Goal: Information Seeking & Learning: Learn about a topic

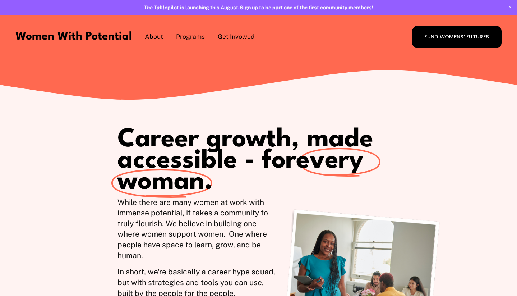
click at [0, 0] on span "The Table" at bounding box center [0, 0] width 0 height 0
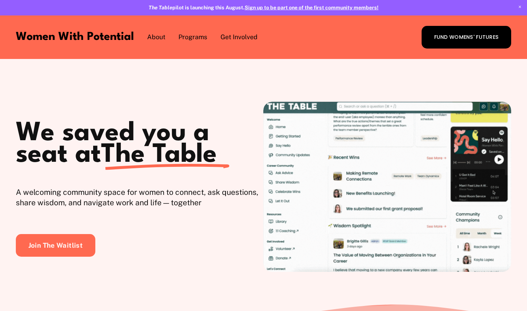
click at [252, 198] on p "A welcoming community space for women to connect, ask questions, share wisdom, …" at bounding box center [140, 198] width 248 height 22
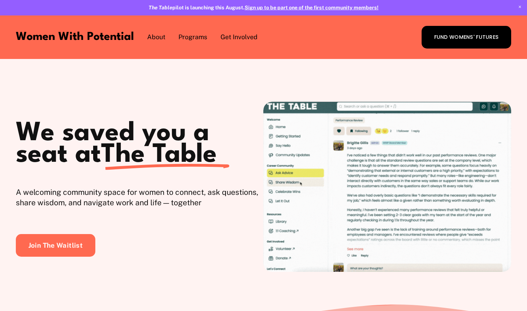
click at [249, 88] on div "We saved you a seat at The Table A welcoming community space for women to conne…" at bounding box center [263, 181] width 527 height 245
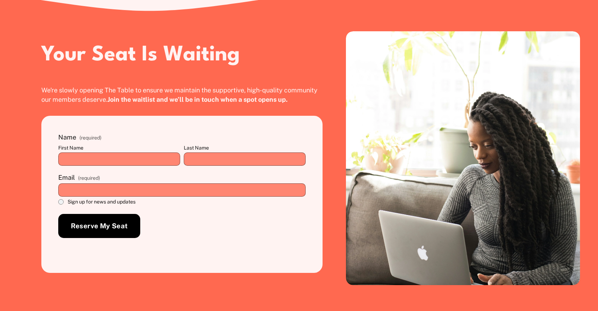
scroll to position [1658, 0]
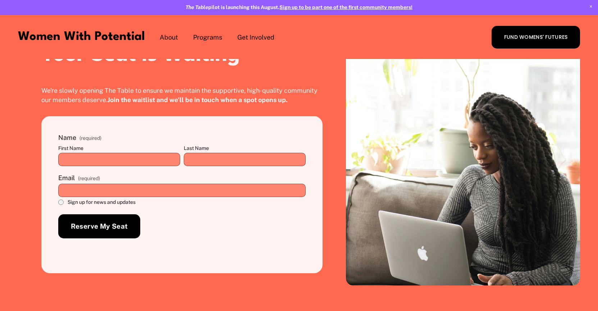
click at [0, 0] on div "1:1 Coaching The Table" at bounding box center [0, 0] width 0 height 0
click at [0, 0] on span "1:1 Coaching" at bounding box center [0, 0] width 0 height 0
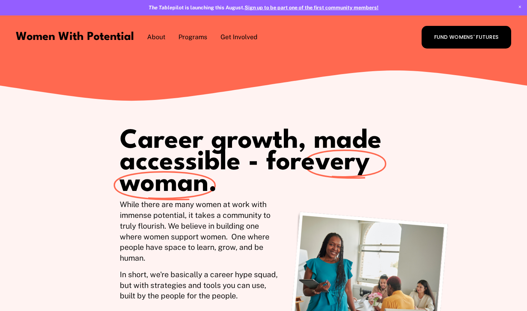
click at [0, 0] on span "The Table" at bounding box center [0, 0] width 0 height 0
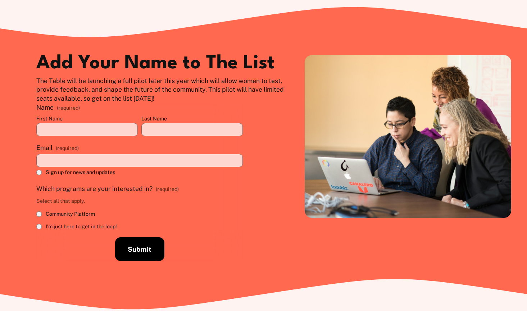
scroll to position [384, 0]
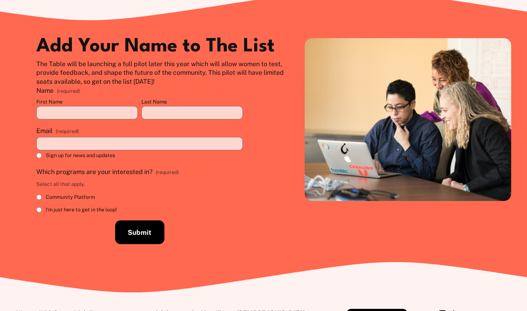
click at [218, 65] on p "The Table will be launching a full pilot later this year which will allow women…" at bounding box center [160, 73] width 248 height 27
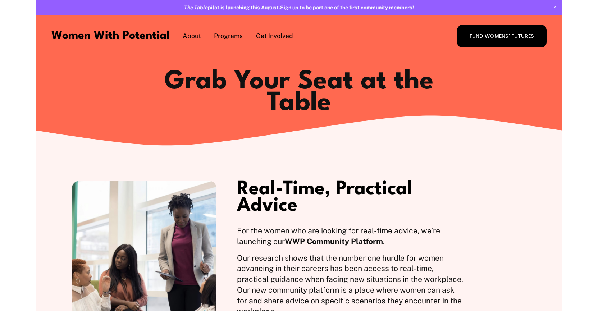
scroll to position [0, 0]
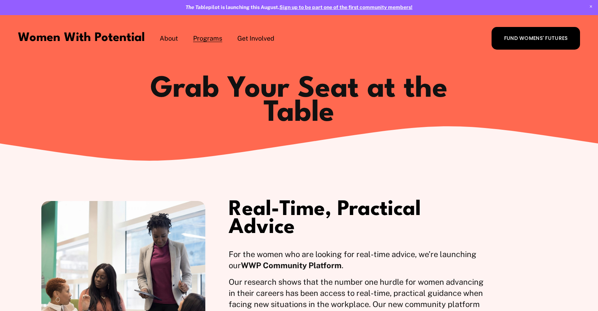
click at [0, 0] on span "1:1 Coaching" at bounding box center [0, 0] width 0 height 0
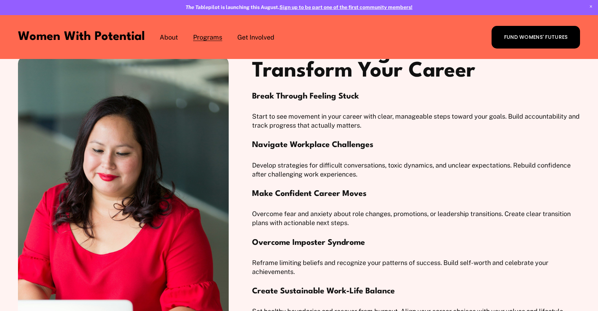
scroll to position [1229, 0]
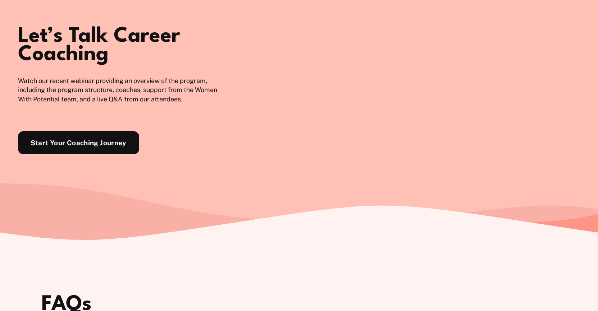
scroll to position [2135, 0]
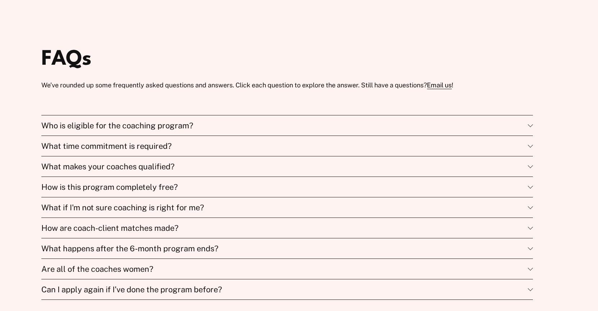
click at [357, 130] on span "Who is eligible for the coaching program?" at bounding box center [284, 125] width 486 height 9
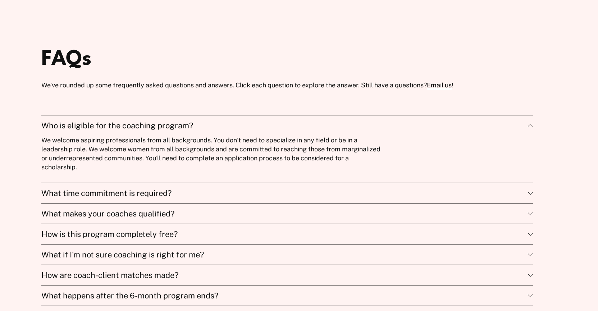
click at [347, 198] on span "What time commitment is required?" at bounding box center [284, 192] width 486 height 9
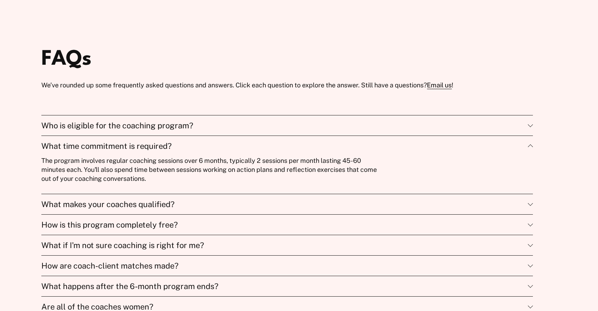
click at [348, 209] on span "What makes your coaches qualified?" at bounding box center [284, 203] width 486 height 9
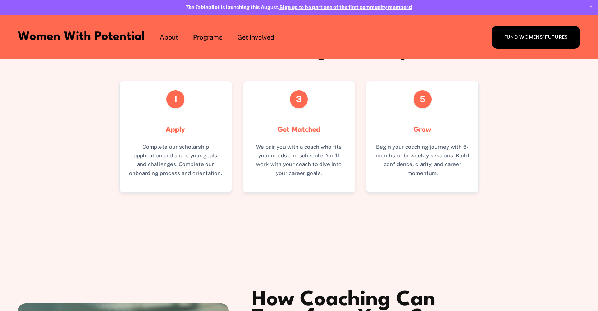
scroll to position [671, 0]
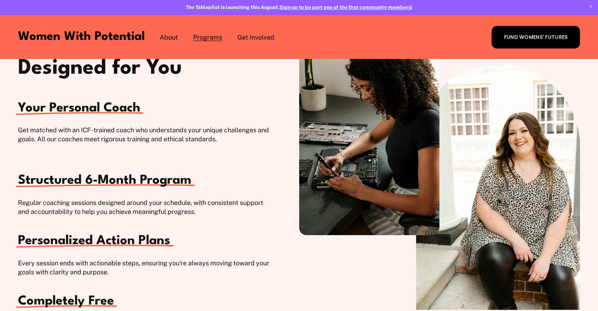
click at [236, 92] on div "Our Program, Designed for You Your Personal Coach Get matched with an ICF-train…" at bounding box center [299, 229] width 598 height 399
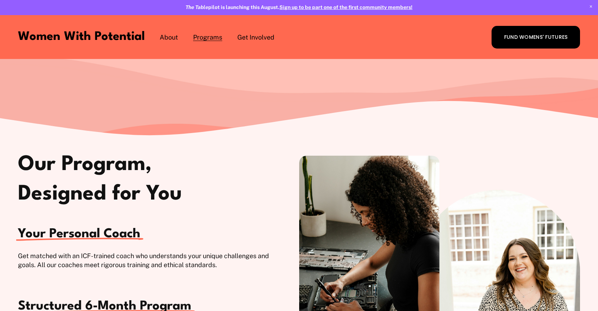
scroll to position [420, 0]
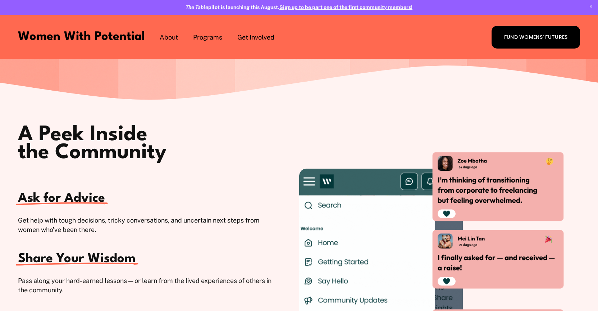
scroll to position [760, 0]
